Goal: Complete application form

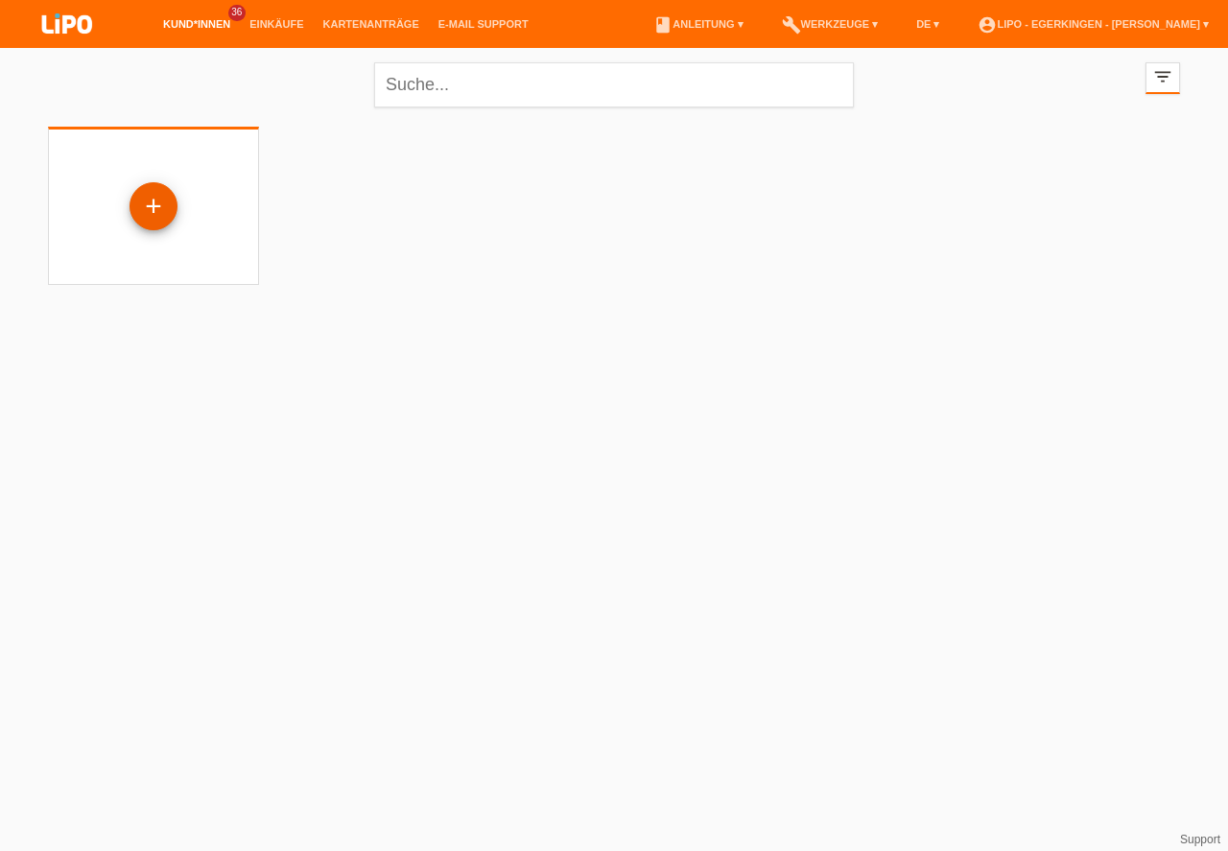
click at [152, 206] on div "+" at bounding box center [154, 206] width 46 height 33
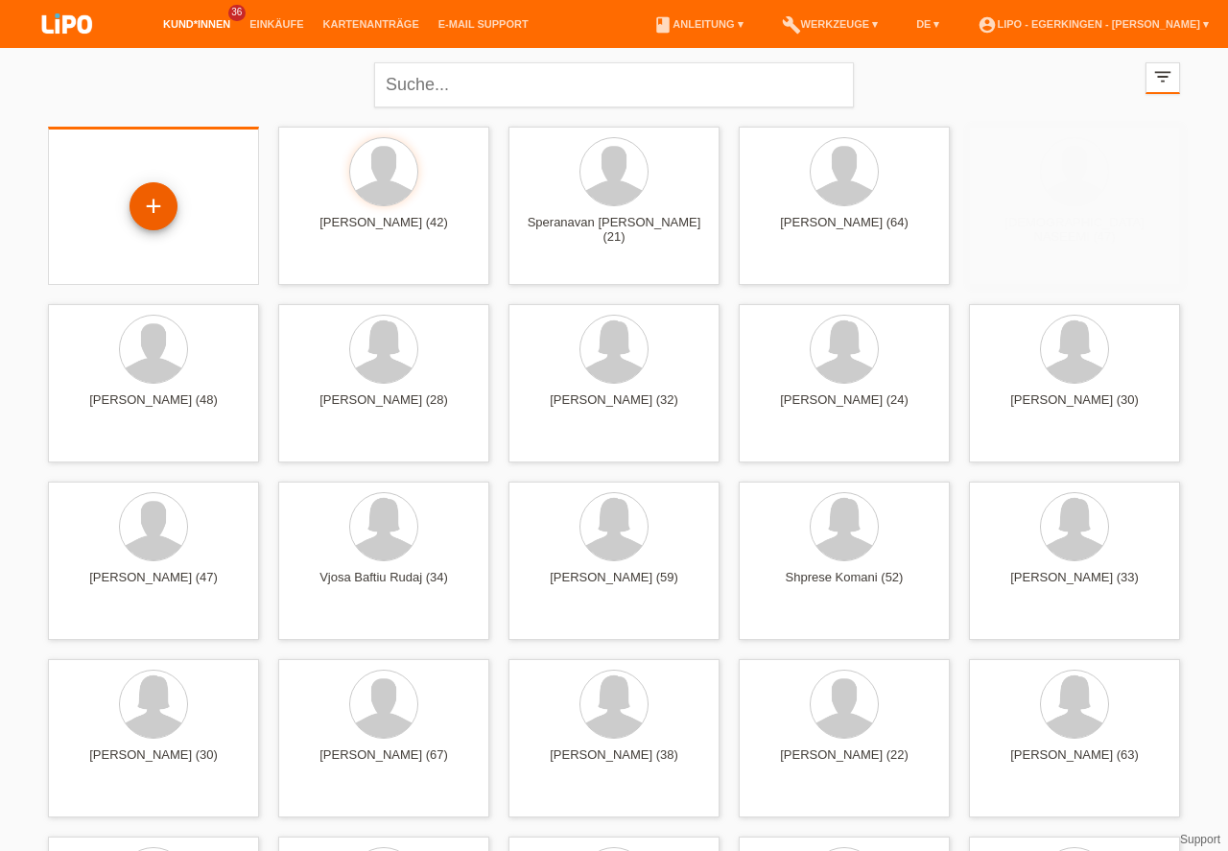
click at [154, 204] on div "+" at bounding box center [154, 206] width 46 height 33
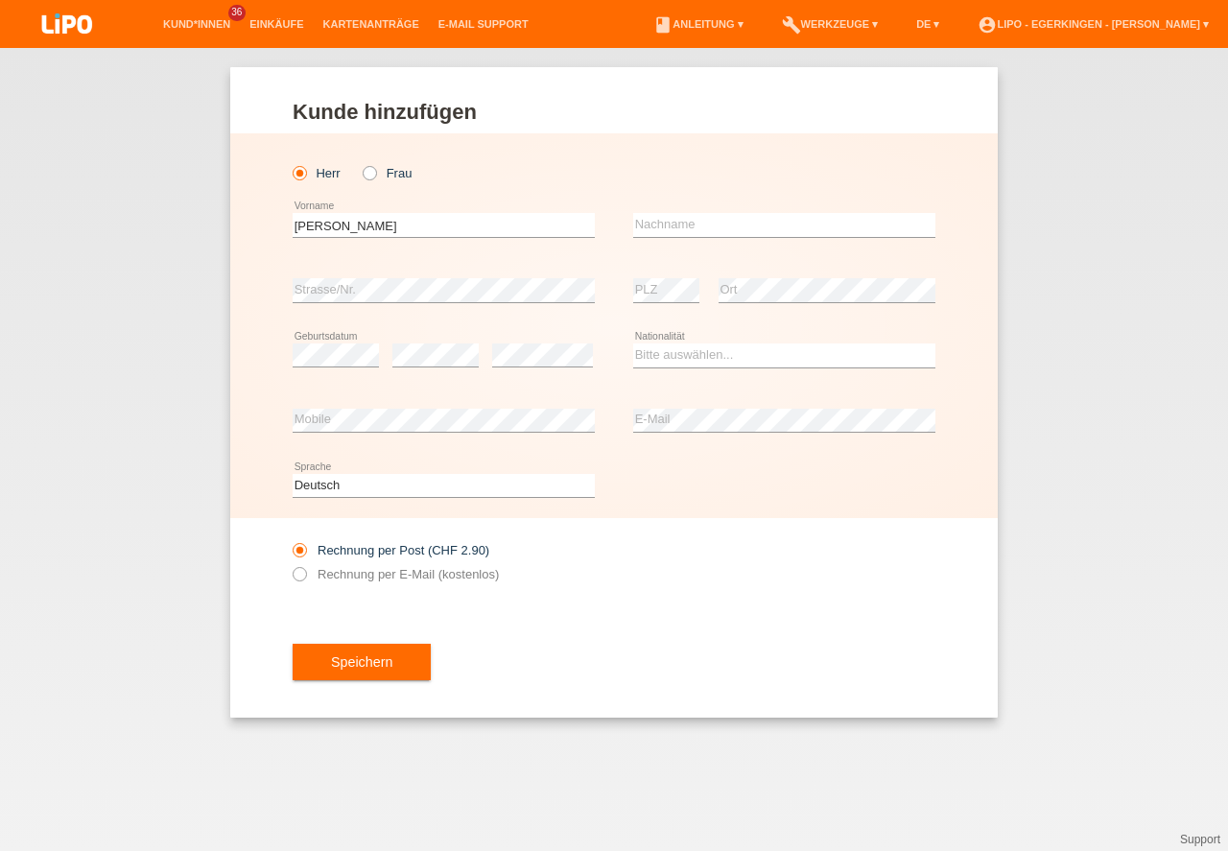
type input "PATRIK MARCEL"
click at [746, 226] on input "text" at bounding box center [784, 225] width 302 height 24
type input "GREMLICH"
click at [670, 353] on select "Bitte auswählen... Schweiz Deutschland Liechtenstein Österreich ------------ Af…" at bounding box center [784, 355] width 302 height 23
select select "CH"
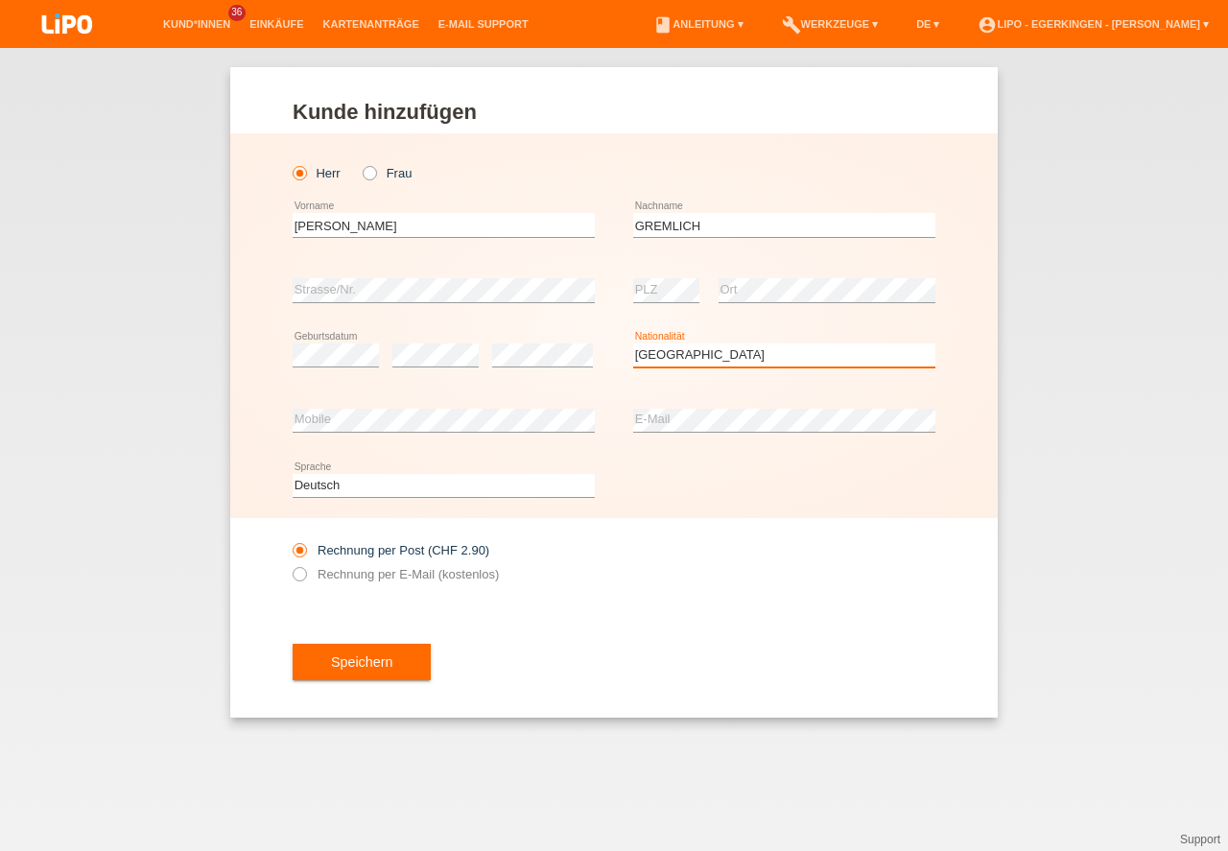
click at [0, 0] on option "Schweiz" at bounding box center [0, 0] width 0 height 0
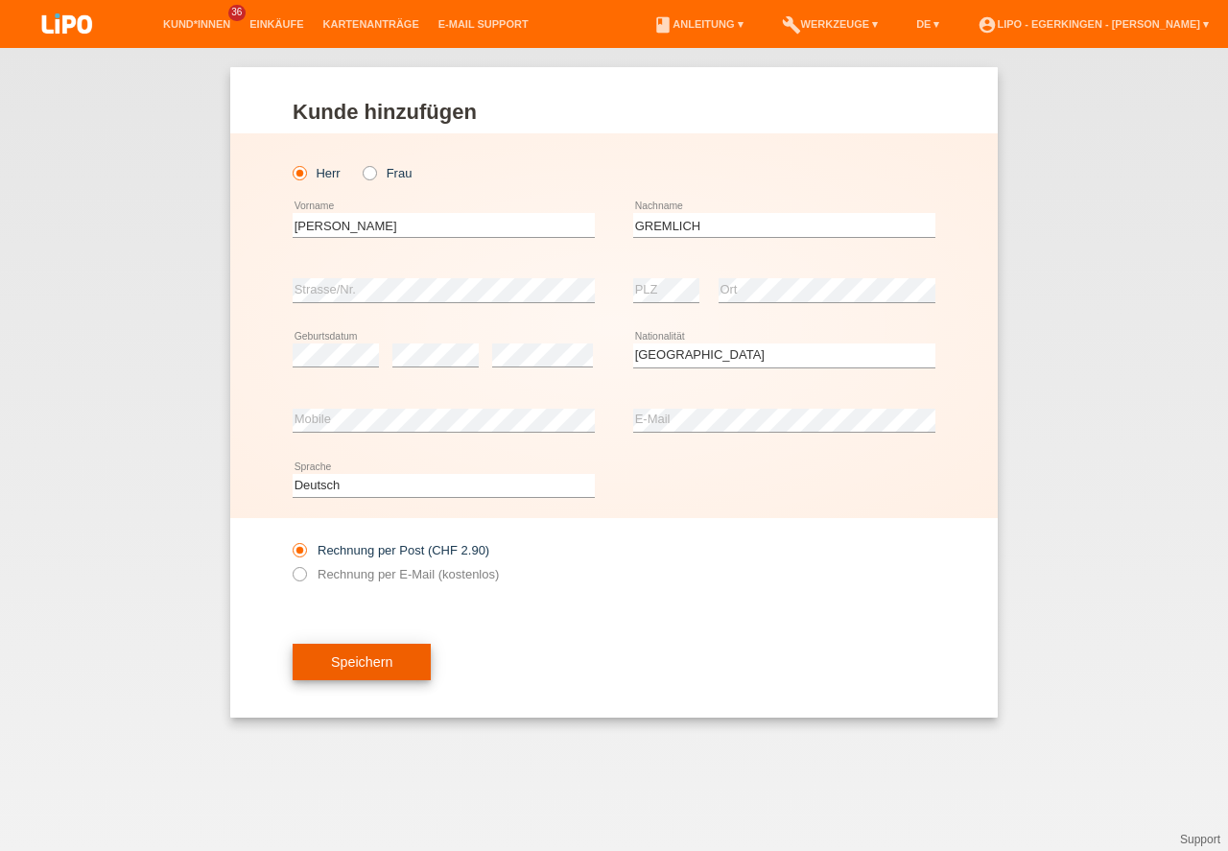
click at [350, 677] on button "Speichern" at bounding box center [362, 662] width 138 height 36
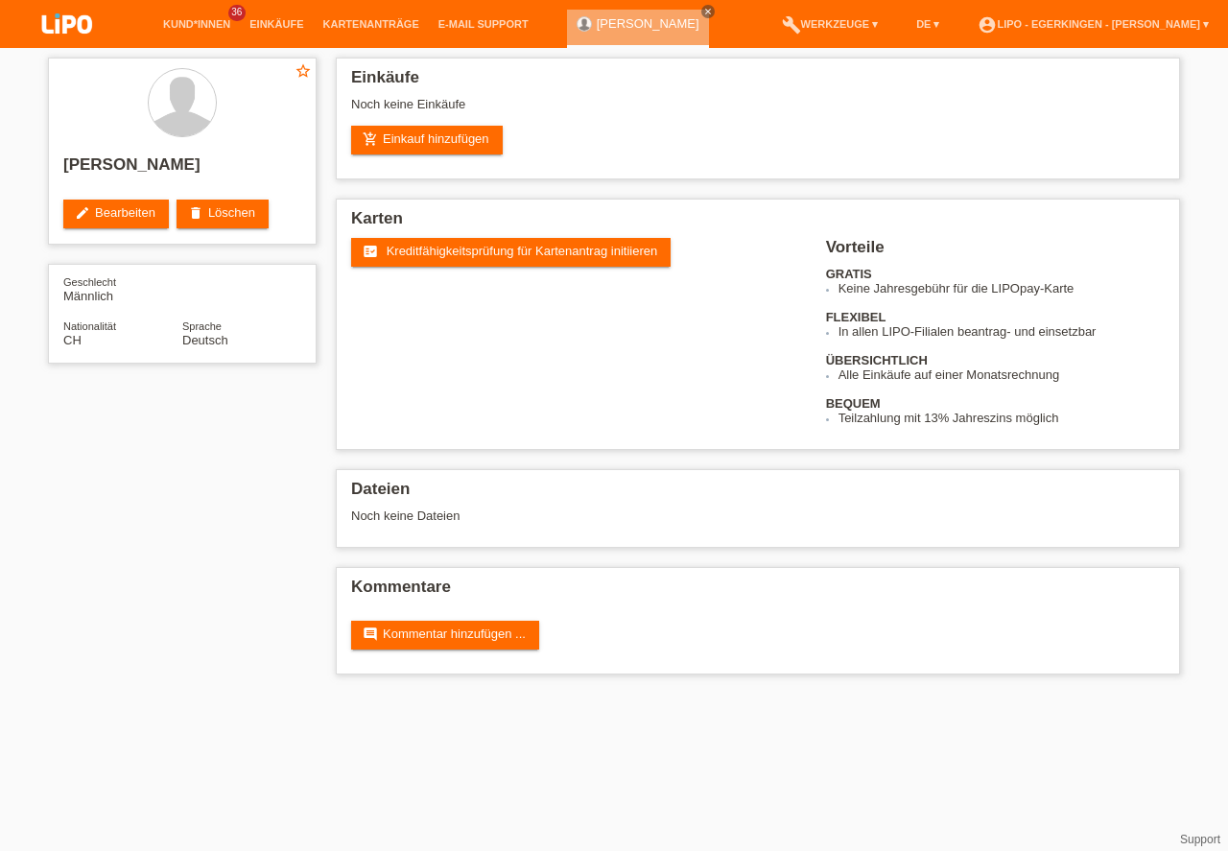
click at [419, 250] on span "Kreditfähigkeitsprüfung für Kartenantrag initiieren" at bounding box center [523, 251] width 272 height 14
